Goal: Information Seeking & Learning: Find specific fact

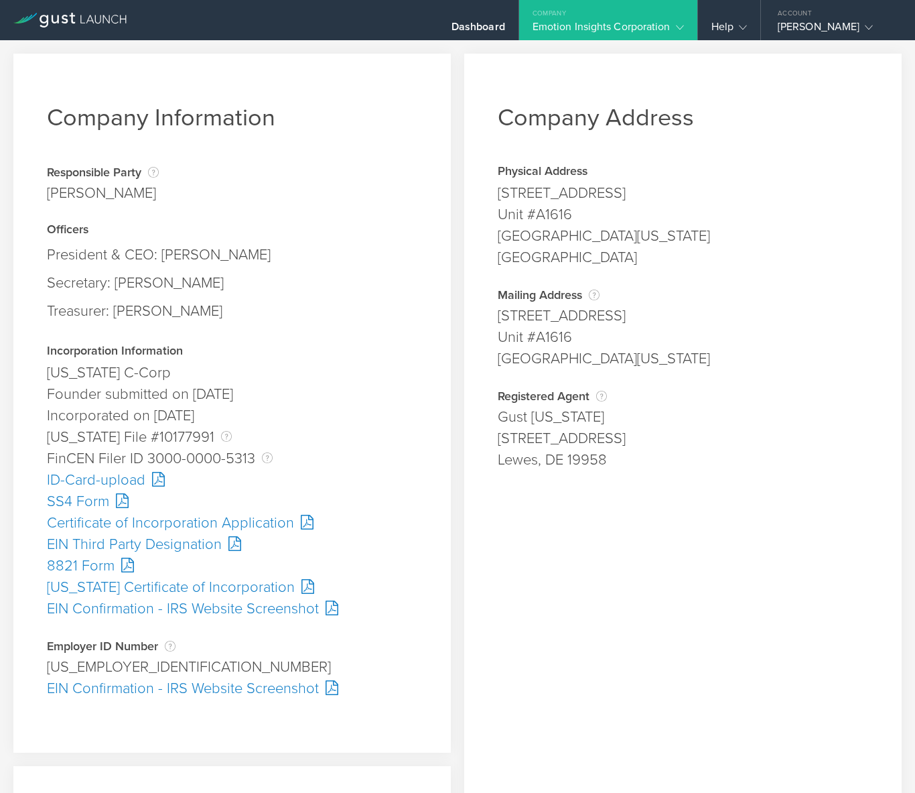
click at [71, 193] on div "[PERSON_NAME]" at bounding box center [103, 192] width 112 height 21
copy div "[PERSON_NAME]"
click at [281, 257] on div "President & CEO: [PERSON_NAME]" at bounding box center [232, 255] width 371 height 28
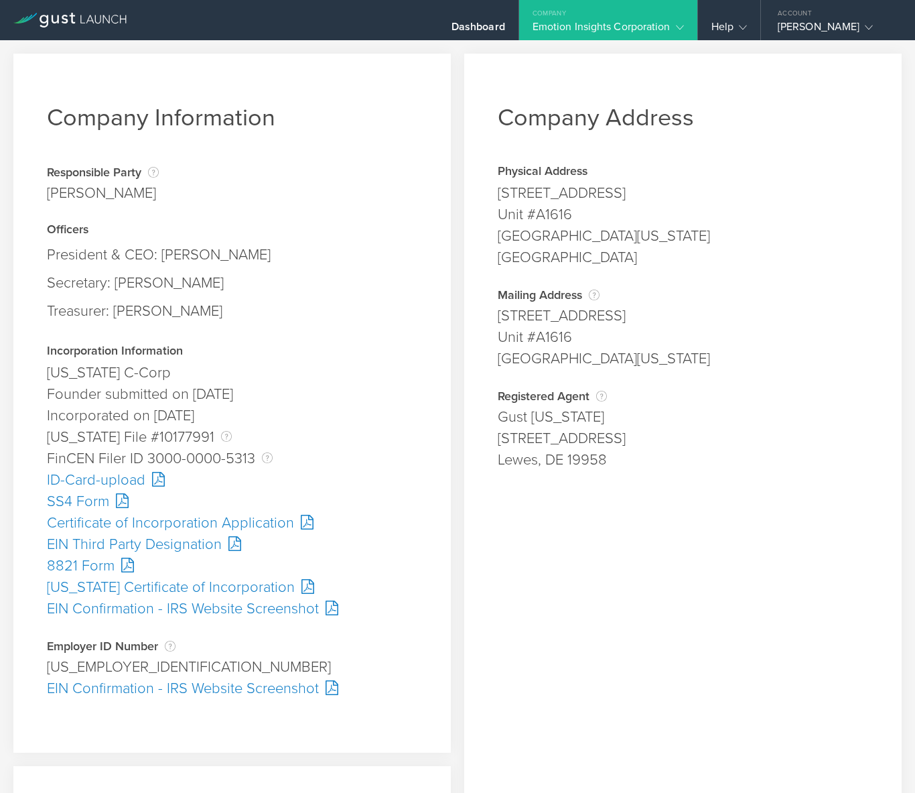
copy div "[PERSON_NAME]"
click at [137, 281] on div "Secretary: [PERSON_NAME]" at bounding box center [232, 283] width 371 height 28
copy div "[PERSON_NAME]"
click at [185, 284] on div "Secretary: [PERSON_NAME]" at bounding box center [232, 283] width 371 height 28
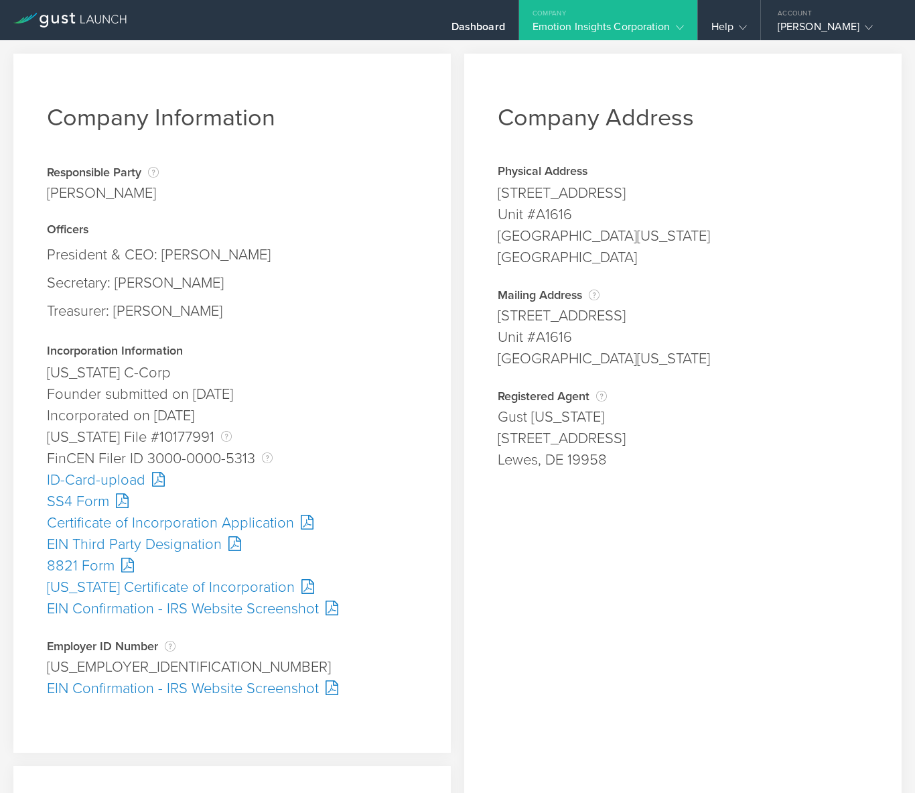
click at [185, 284] on div "Secretary: [PERSON_NAME]" at bounding box center [232, 283] width 371 height 28
copy div "[PERSON_NAME]"
click at [144, 306] on div "Treasurer: [PERSON_NAME]" at bounding box center [232, 311] width 371 height 28
copy div "[PERSON_NAME]"
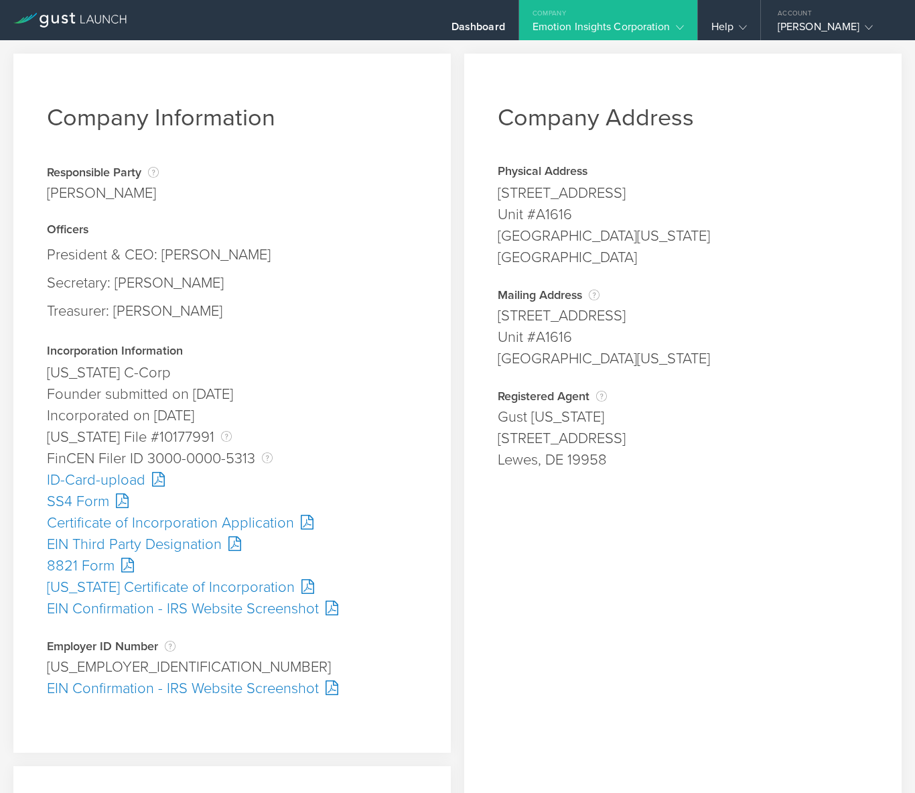
click at [196, 312] on div "Treasurer: [PERSON_NAME]" at bounding box center [232, 311] width 371 height 28
copy div "Zeit"
drag, startPoint x: 495, startPoint y: 194, endPoint x: 576, endPoint y: 189, distance: 81.2
click at [576, 189] on div "[STREET_ADDRESS]" at bounding box center [683, 192] width 371 height 21
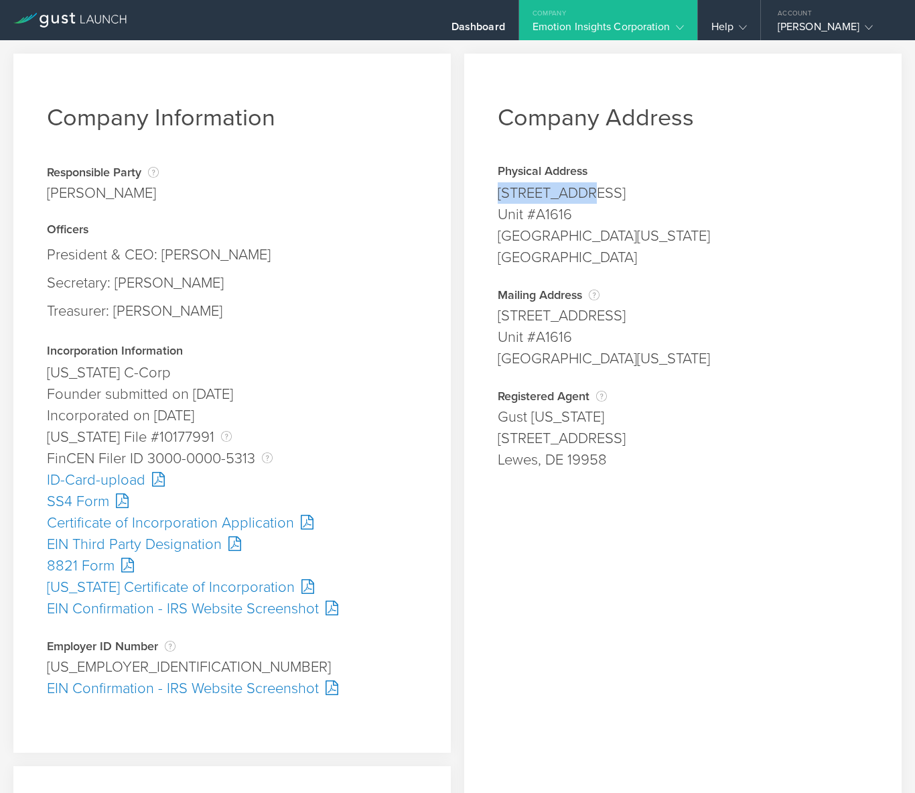
copy div "[STREET_ADDRESS]"
drag, startPoint x: 571, startPoint y: 212, endPoint x: 491, endPoint y: 214, distance: 79.8
click at [491, 214] on div "Company Address Physical Address [STREET_ADDRESS][GEOGRAPHIC_DATA][US_STATE] Ad…" at bounding box center [683, 541] width 438 height 975
copy div "Unit #A1616"
click at [511, 234] on div "[GEOGRAPHIC_DATA][US_STATE]" at bounding box center [683, 235] width 371 height 21
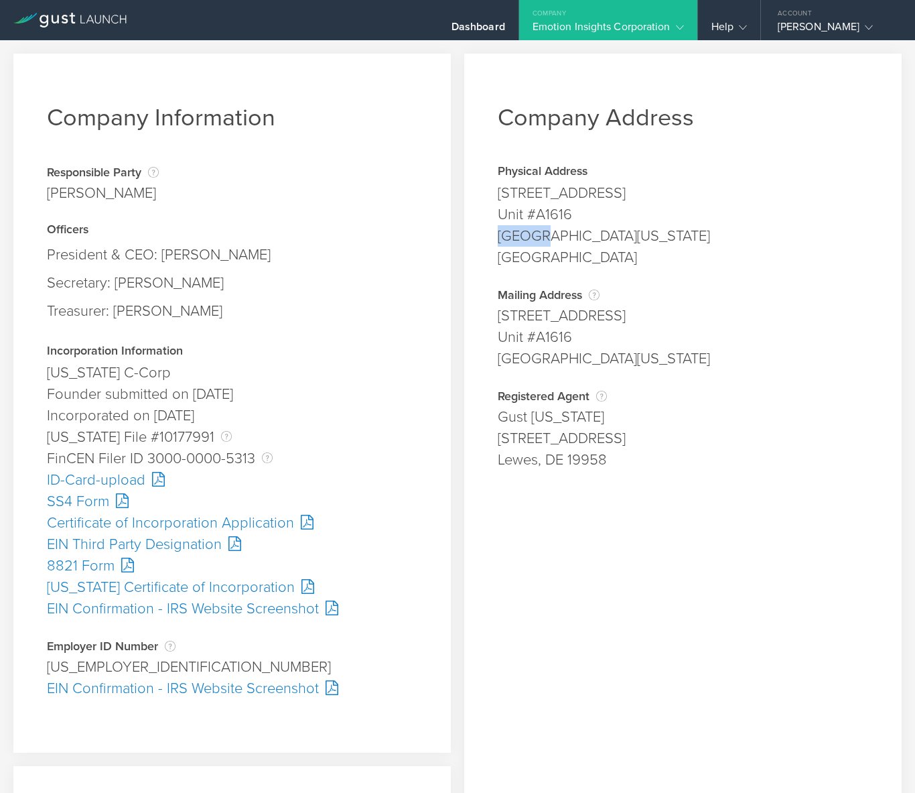
click at [511, 234] on div "[GEOGRAPHIC_DATA][US_STATE]" at bounding box center [683, 235] width 371 height 21
copy div "Casper"
click at [627, 233] on div "[GEOGRAPHIC_DATA][US_STATE]" at bounding box center [683, 235] width 371 height 21
copy div "82601"
